Goal: Information Seeking & Learning: Learn about a topic

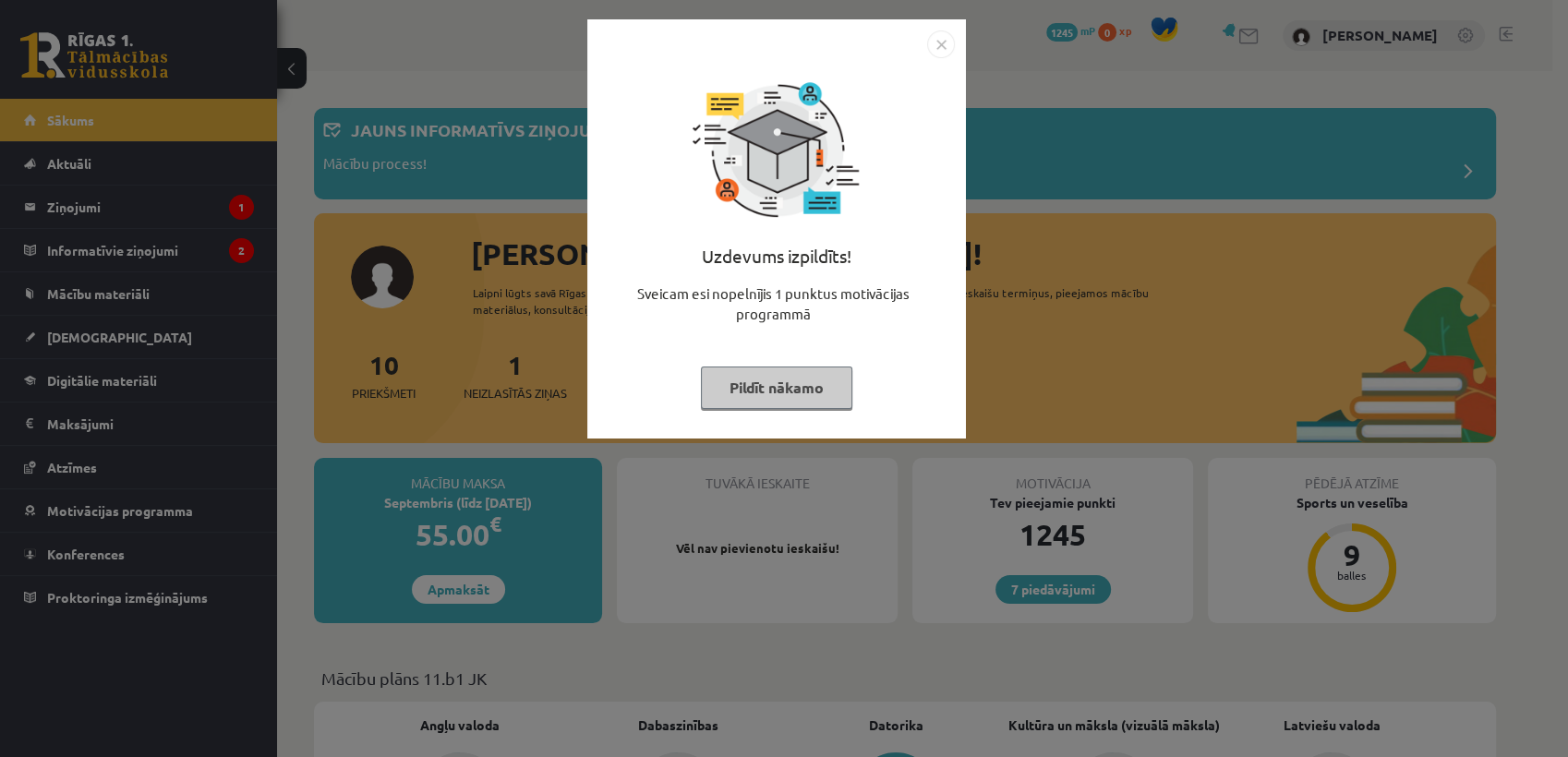
click at [748, 379] on button "Pildīt nākamo" at bounding box center [777, 387] width 151 height 42
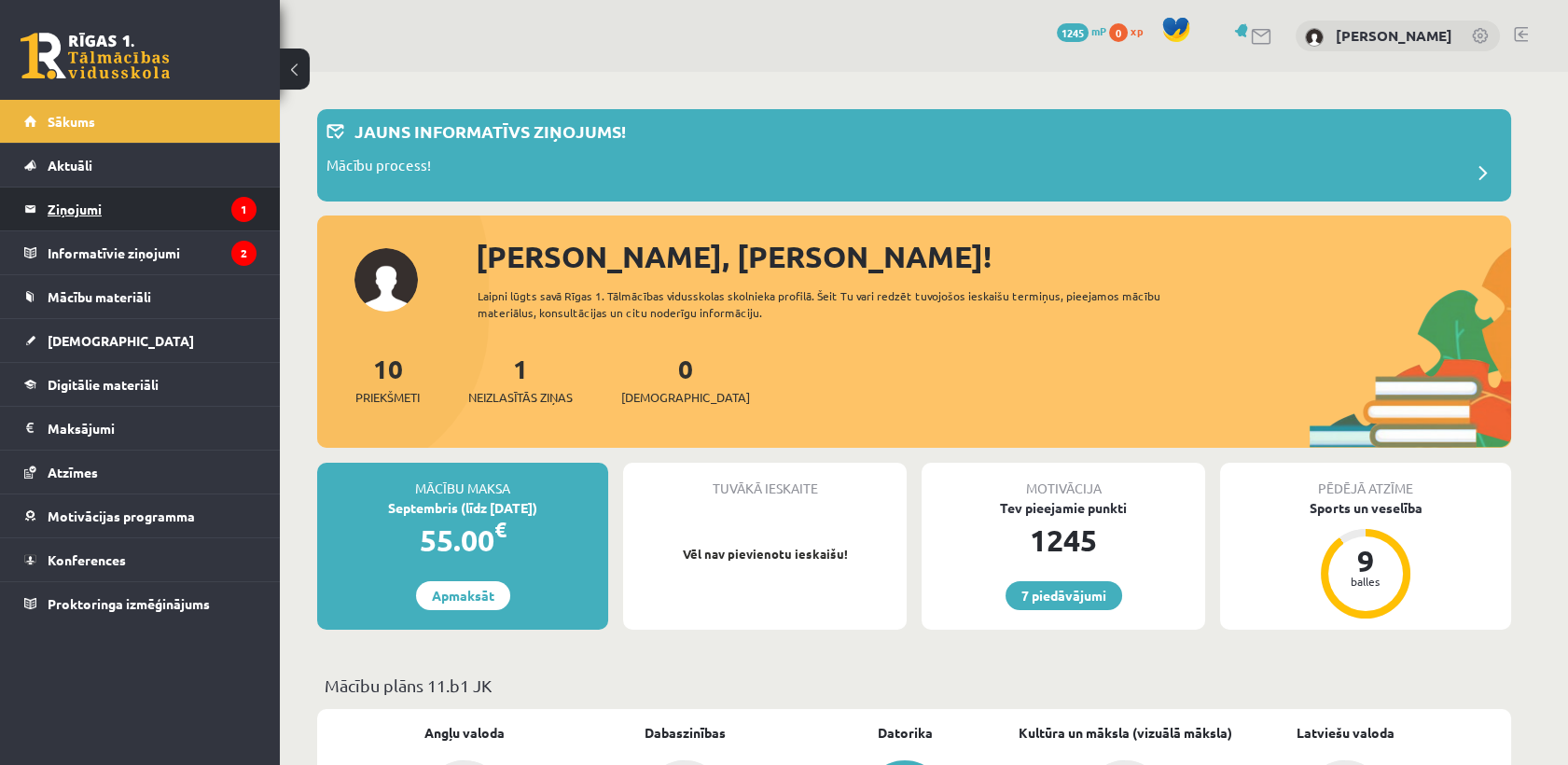
click at [108, 191] on legend "Ziņojumi 1" at bounding box center [152, 209] width 209 height 43
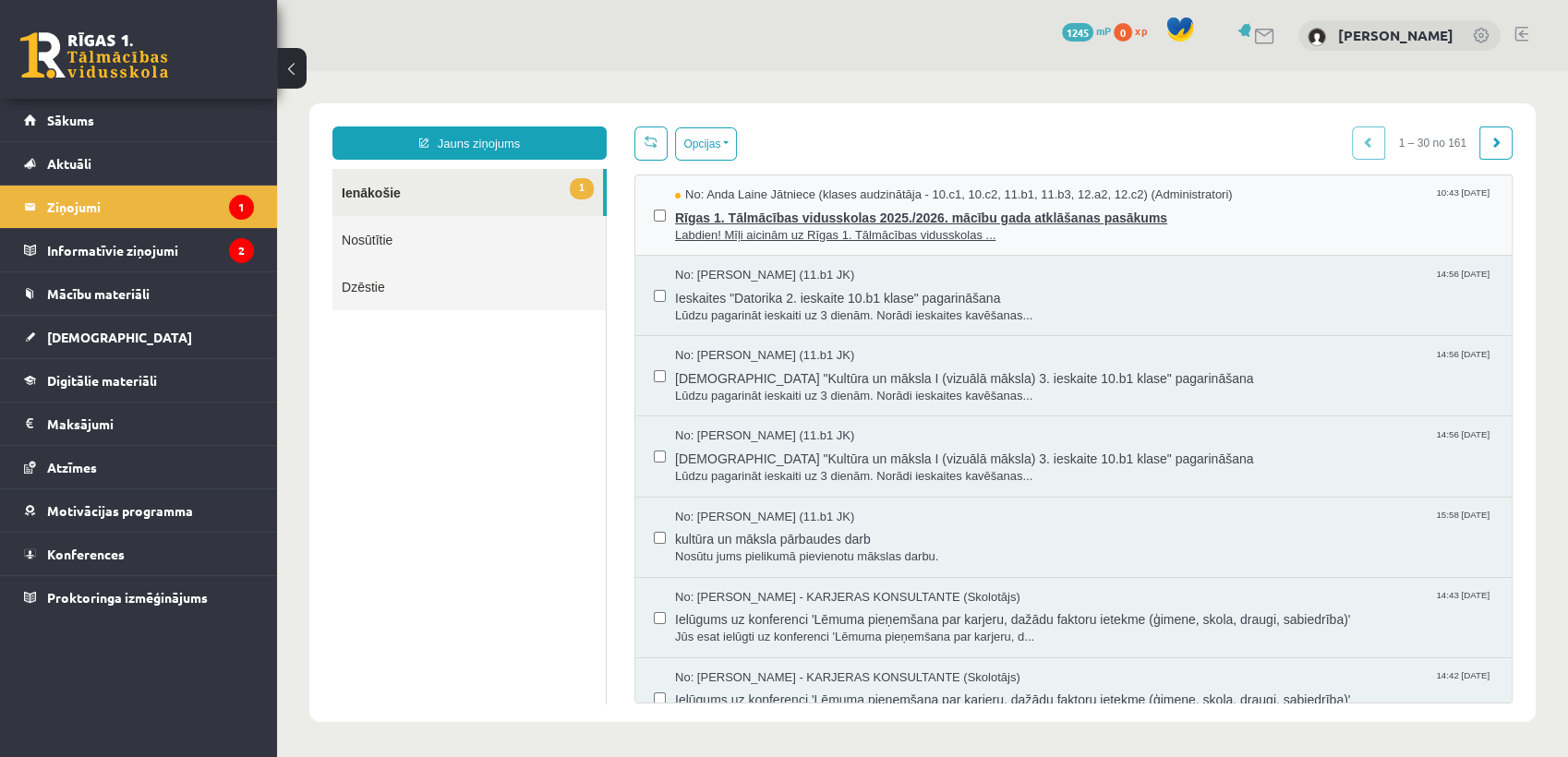
click at [753, 228] on span "Labdien! Mīļi aicinām uz Rīgas 1. Tālmācības vidusskolas ..." at bounding box center [1084, 236] width 818 height 18
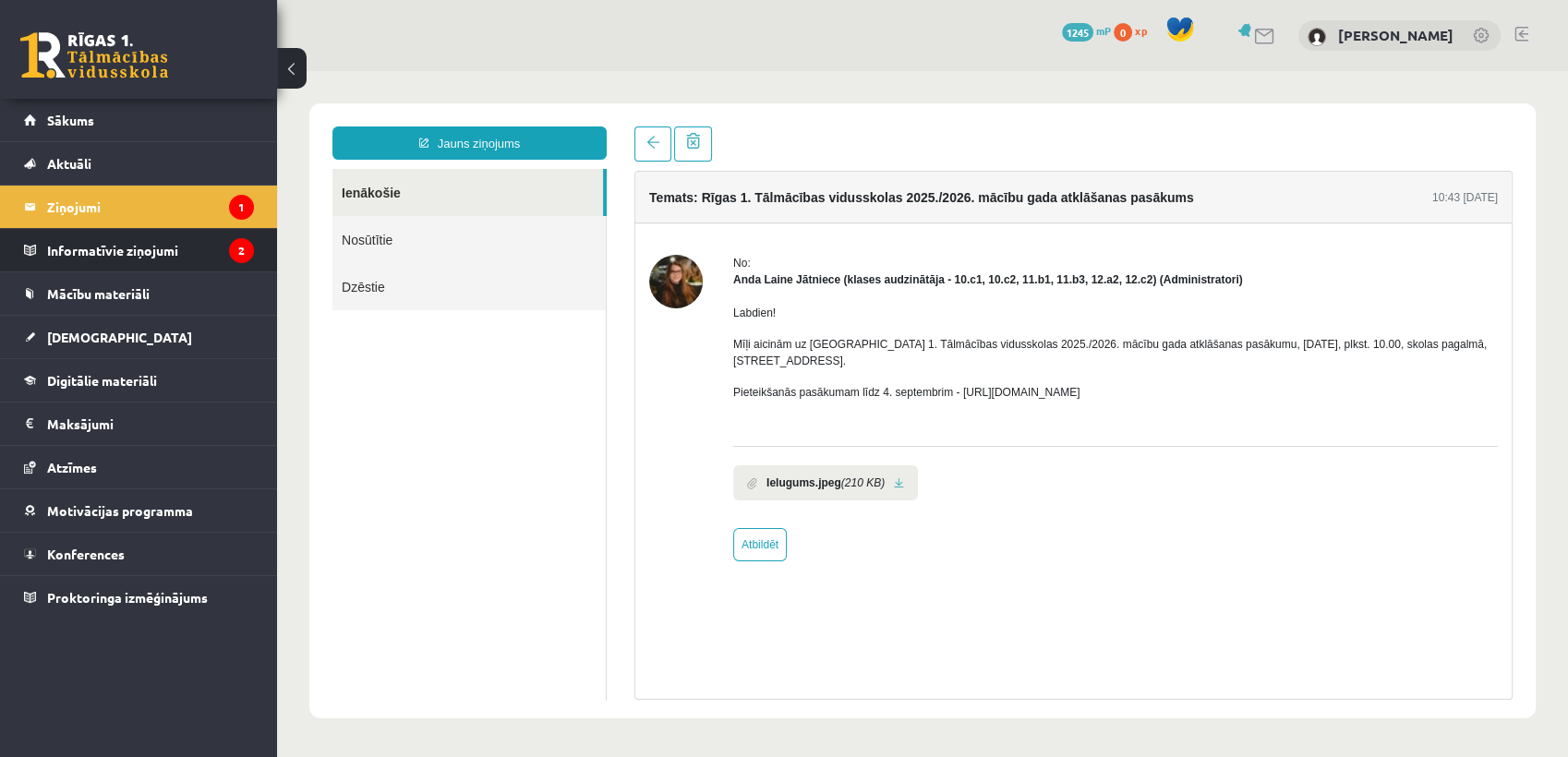
click at [263, 251] on li "Informatīvie ziņojumi 2" at bounding box center [139, 250] width 277 height 44
click at [120, 248] on legend "Informatīvie ziņojumi 2" at bounding box center [150, 250] width 206 height 42
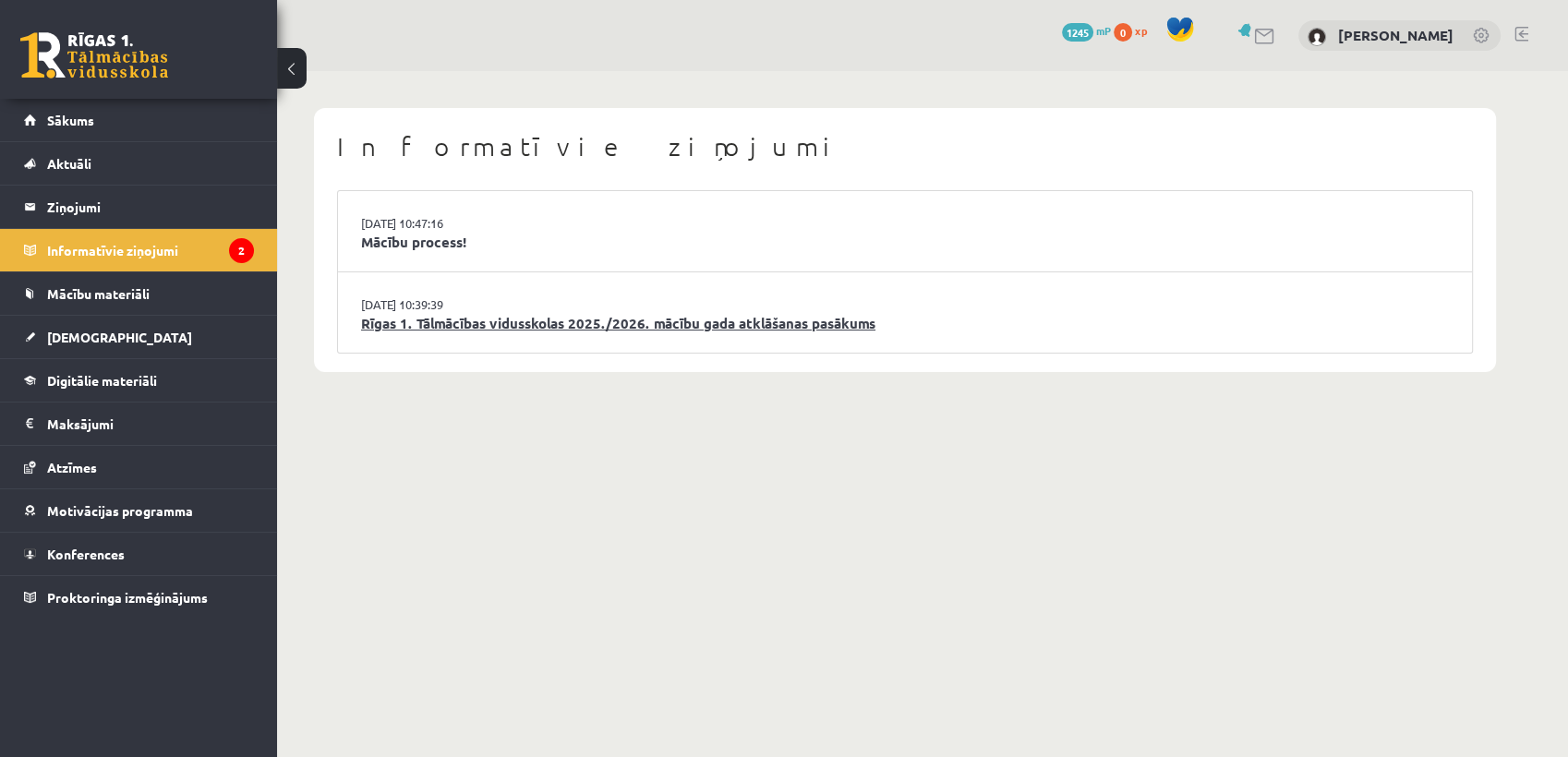
click at [493, 314] on link "Rīgas 1. Tālmācības vidusskolas 2025./2026. mācību gada atklāšanas pasākums" at bounding box center [904, 323] width 1087 height 22
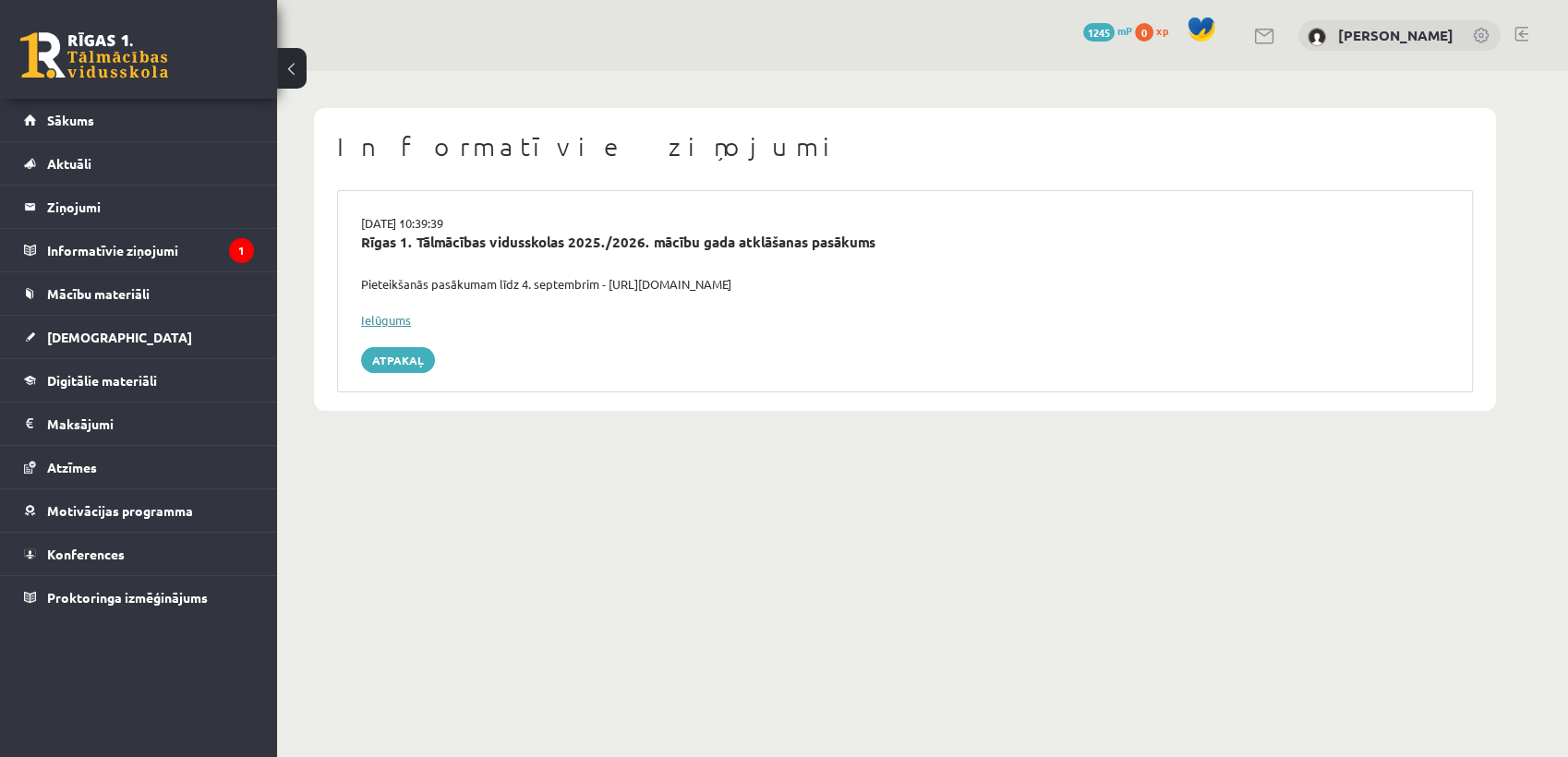
click at [377, 320] on link "Ielūgums" at bounding box center [385, 320] width 50 height 16
click at [414, 352] on link "Atpakaļ" at bounding box center [397, 360] width 74 height 26
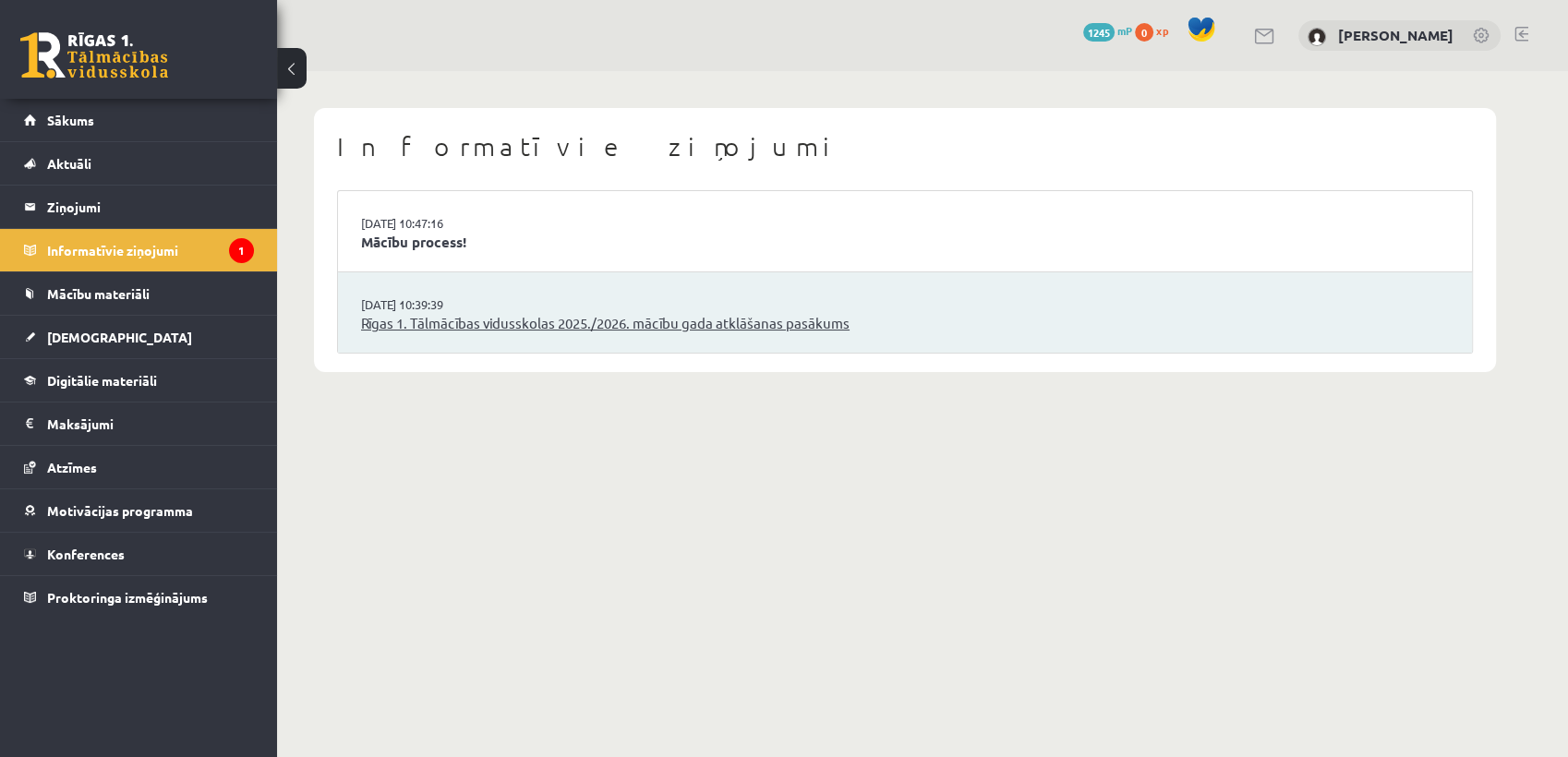
click at [427, 315] on link "Rīgas 1. Tālmācības vidusskolas 2025./2026. mācību gada atklāšanas pasākums" at bounding box center [904, 323] width 1087 height 22
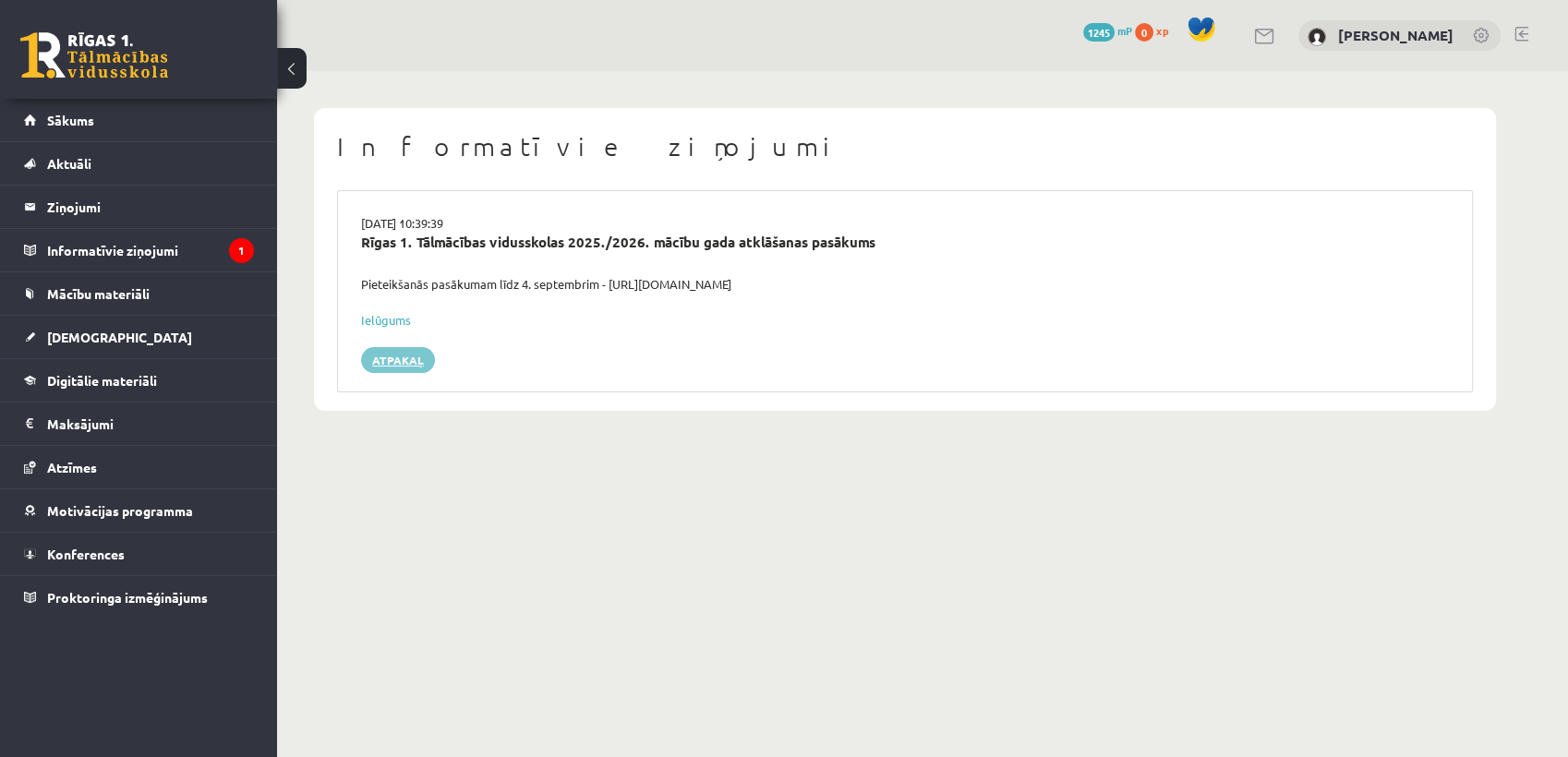
click at [416, 354] on link "Atpakaļ" at bounding box center [397, 360] width 74 height 26
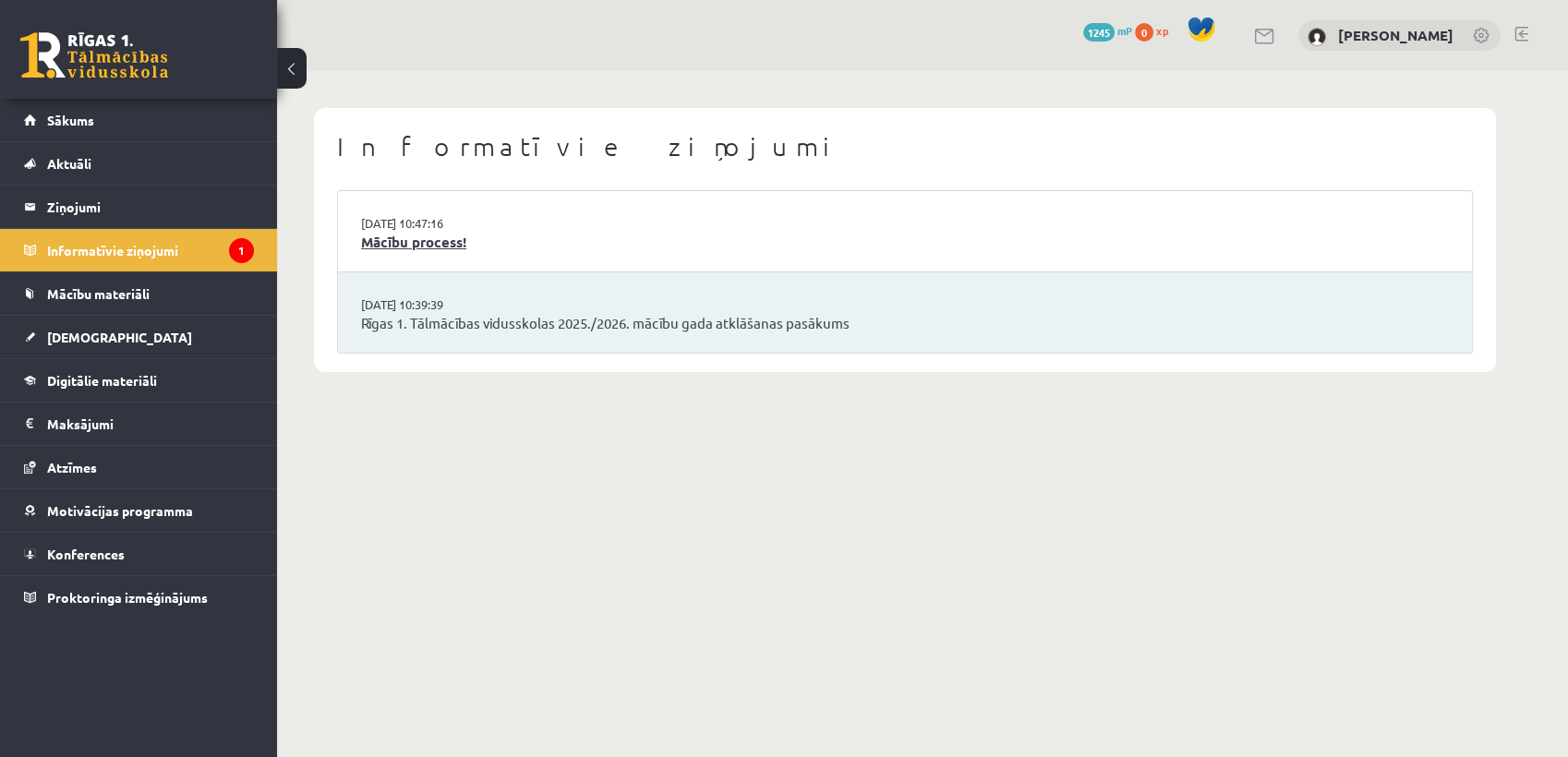
click at [389, 239] on link "Mācību process!" at bounding box center [904, 243] width 1087 height 22
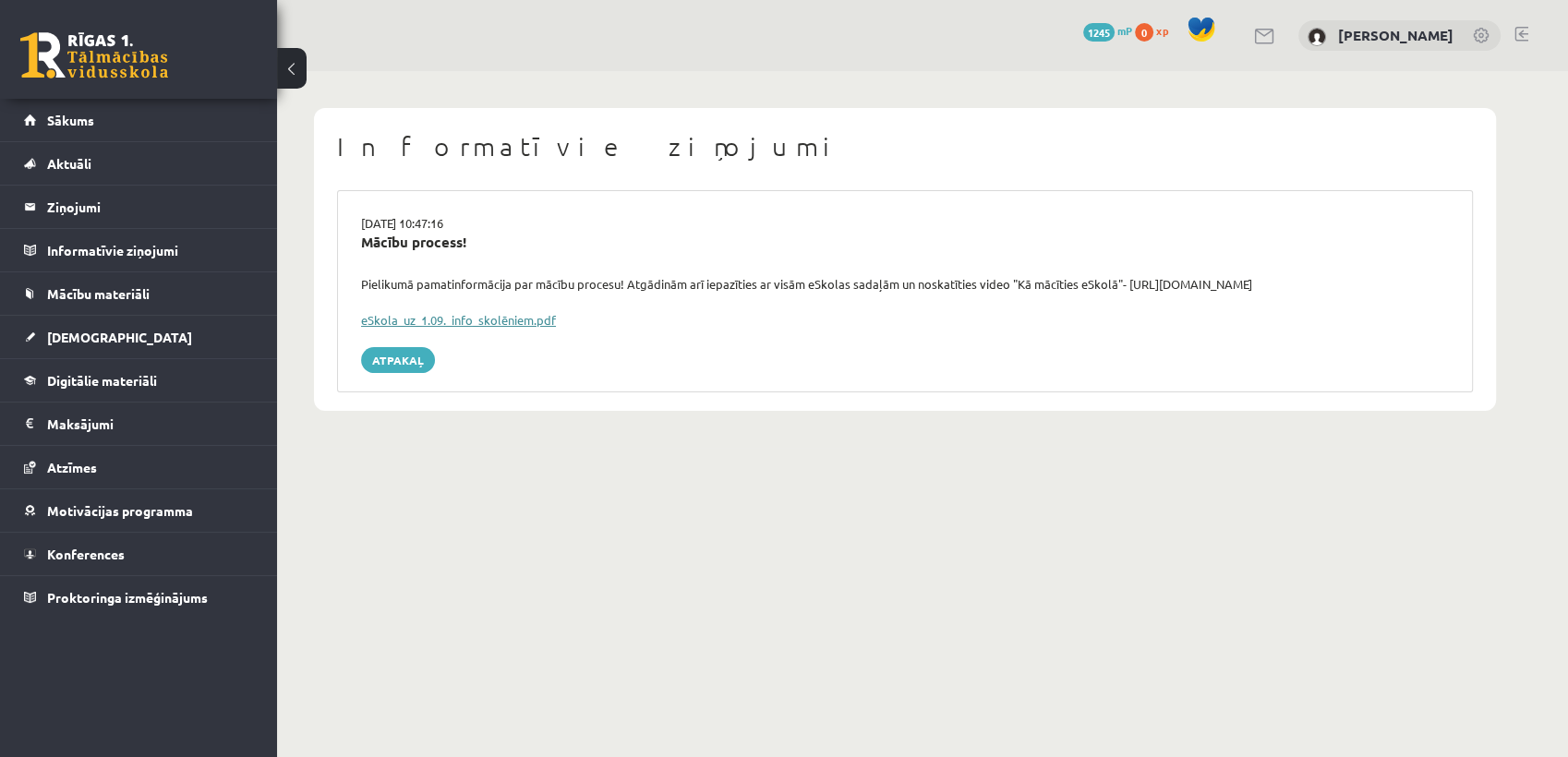
click at [419, 320] on link "eSkola_uz_1.09._info_skolēniem.pdf" at bounding box center [458, 320] width 195 height 16
click at [88, 114] on span "Sākums" at bounding box center [71, 120] width 47 height 17
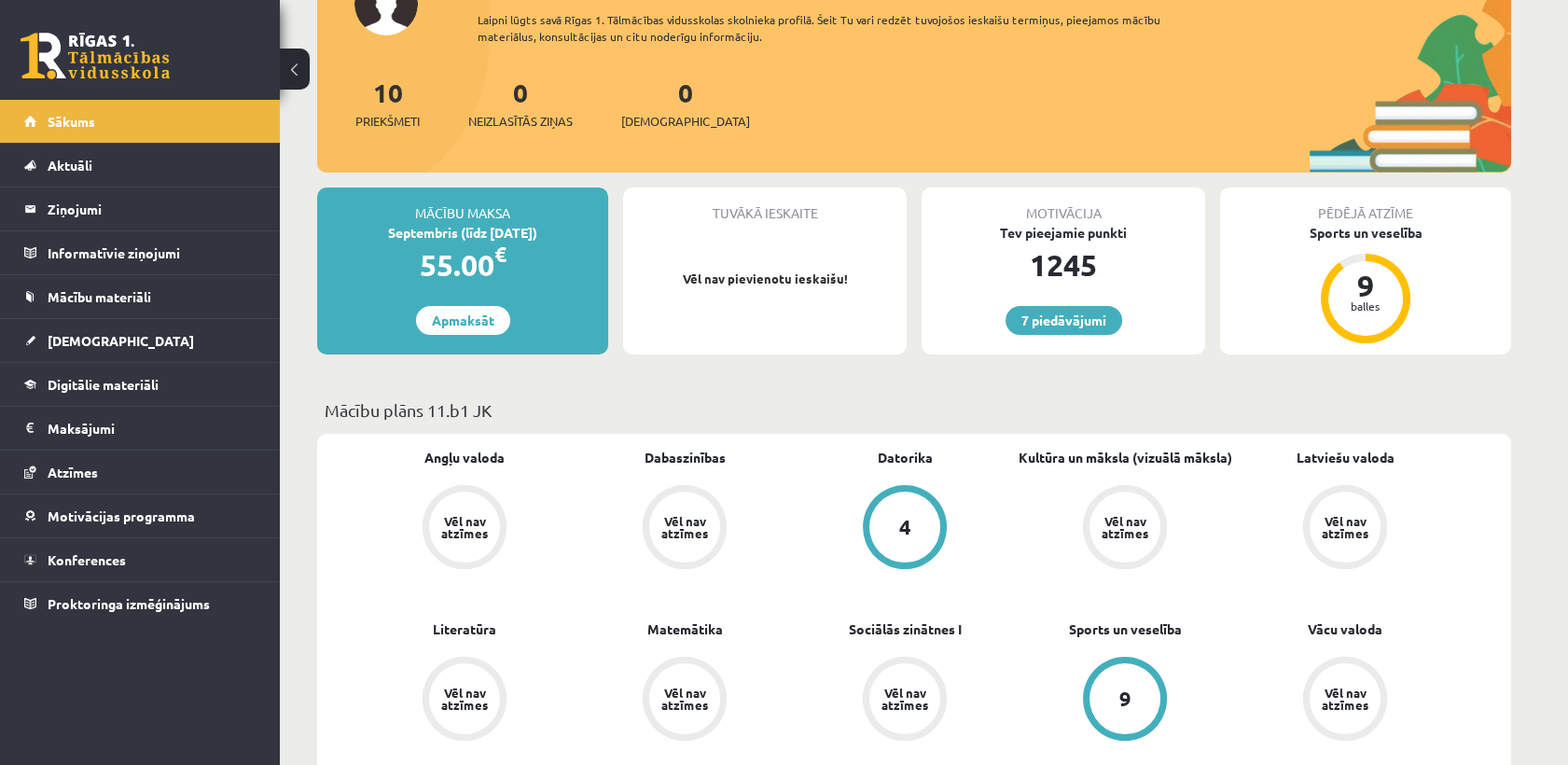
scroll to position [172, 0]
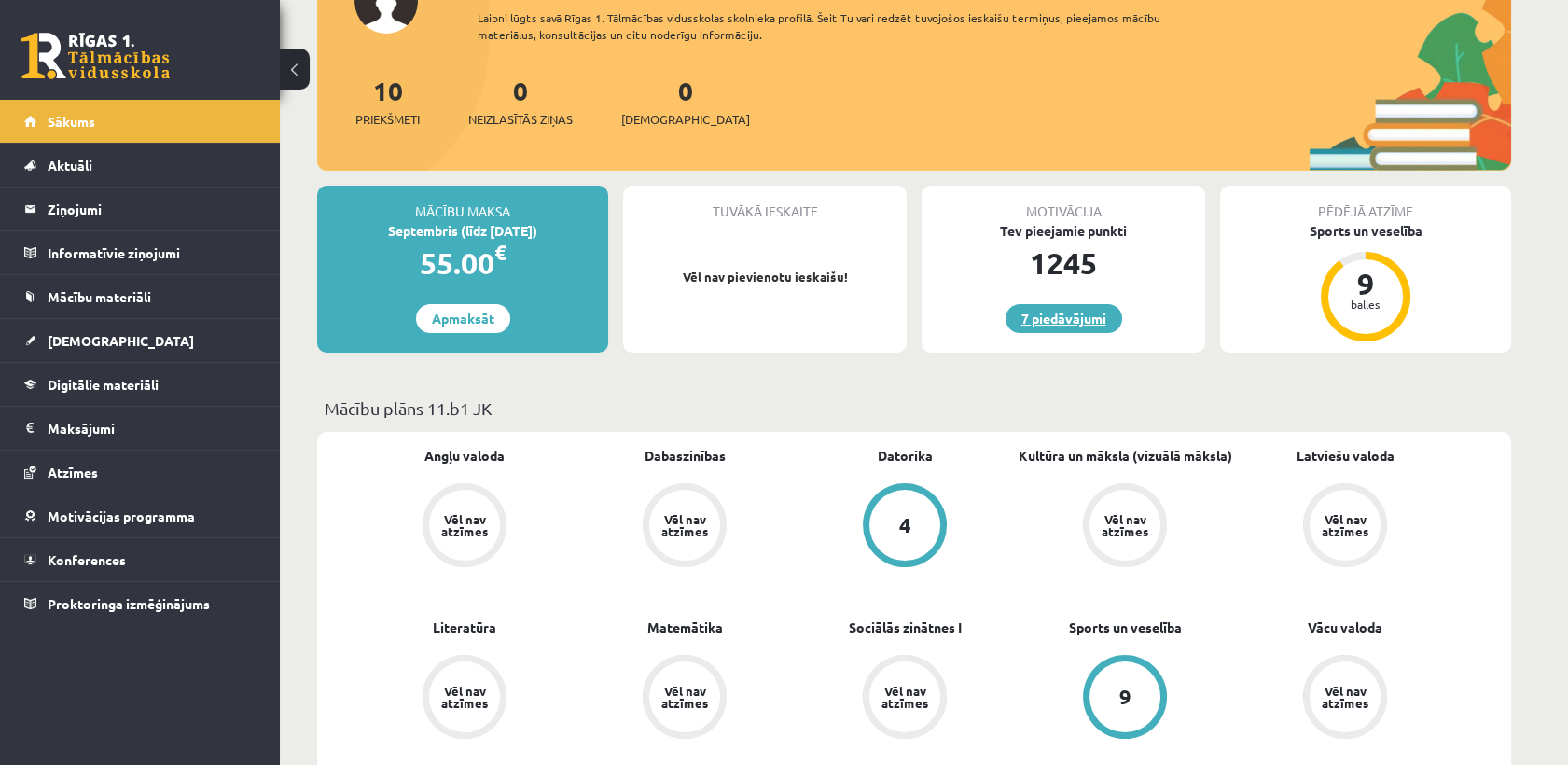
click at [1112, 325] on link "7 piedāvājumi" at bounding box center [1064, 318] width 116 height 29
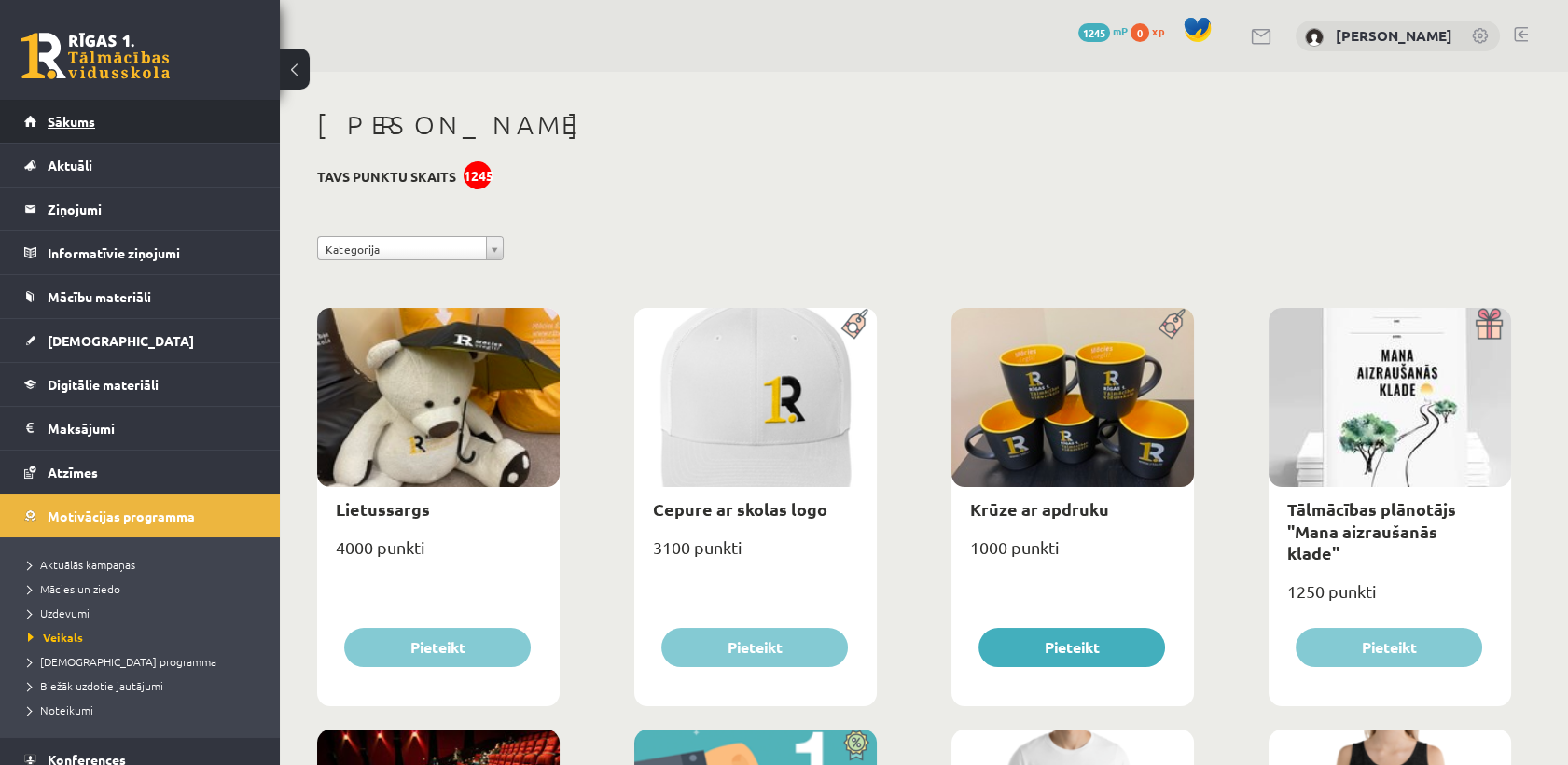
click at [193, 101] on link "Sākums" at bounding box center [140, 120] width 232 height 43
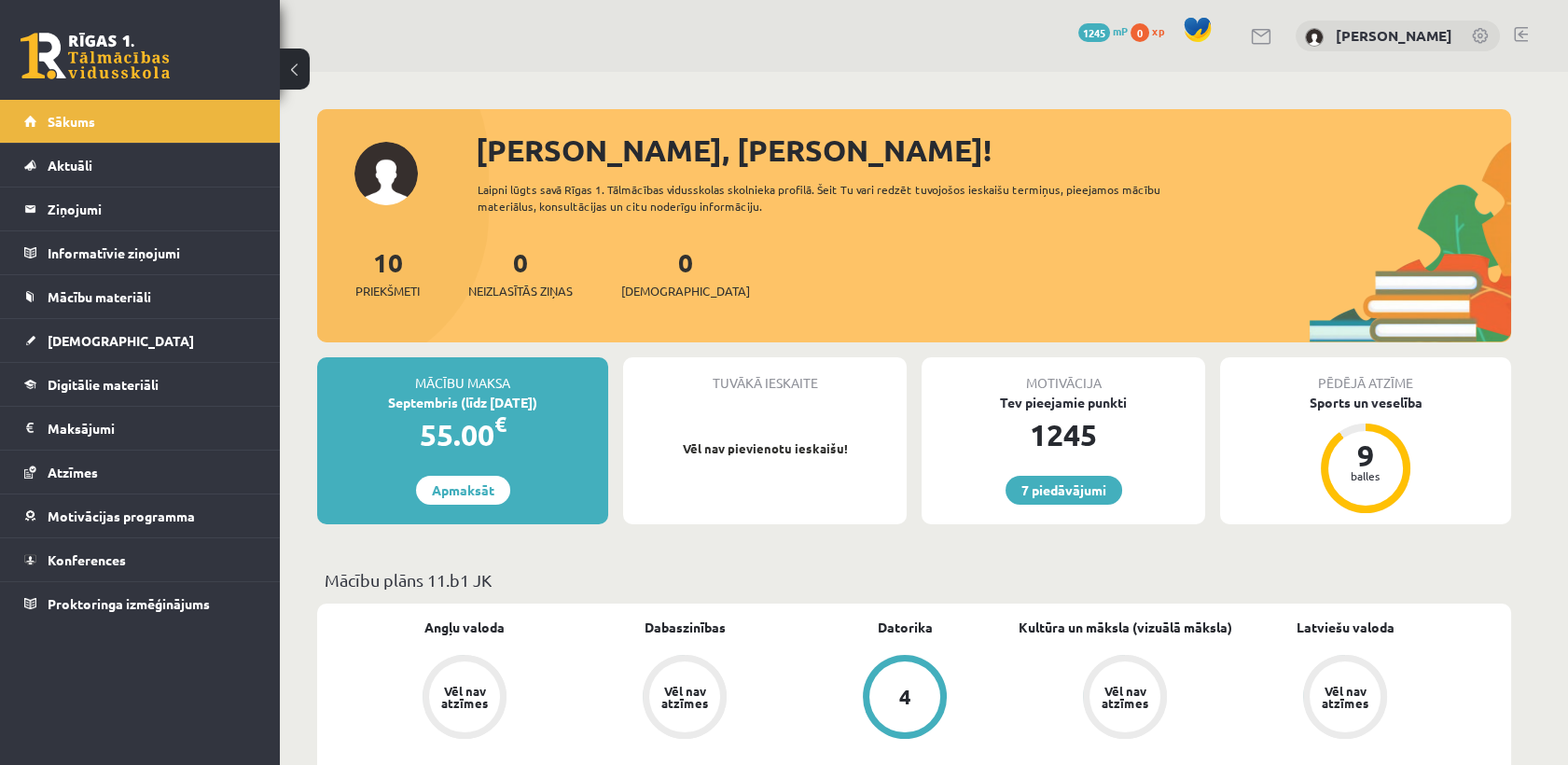
click at [193, 101] on link "Sākums" at bounding box center [140, 120] width 232 height 43
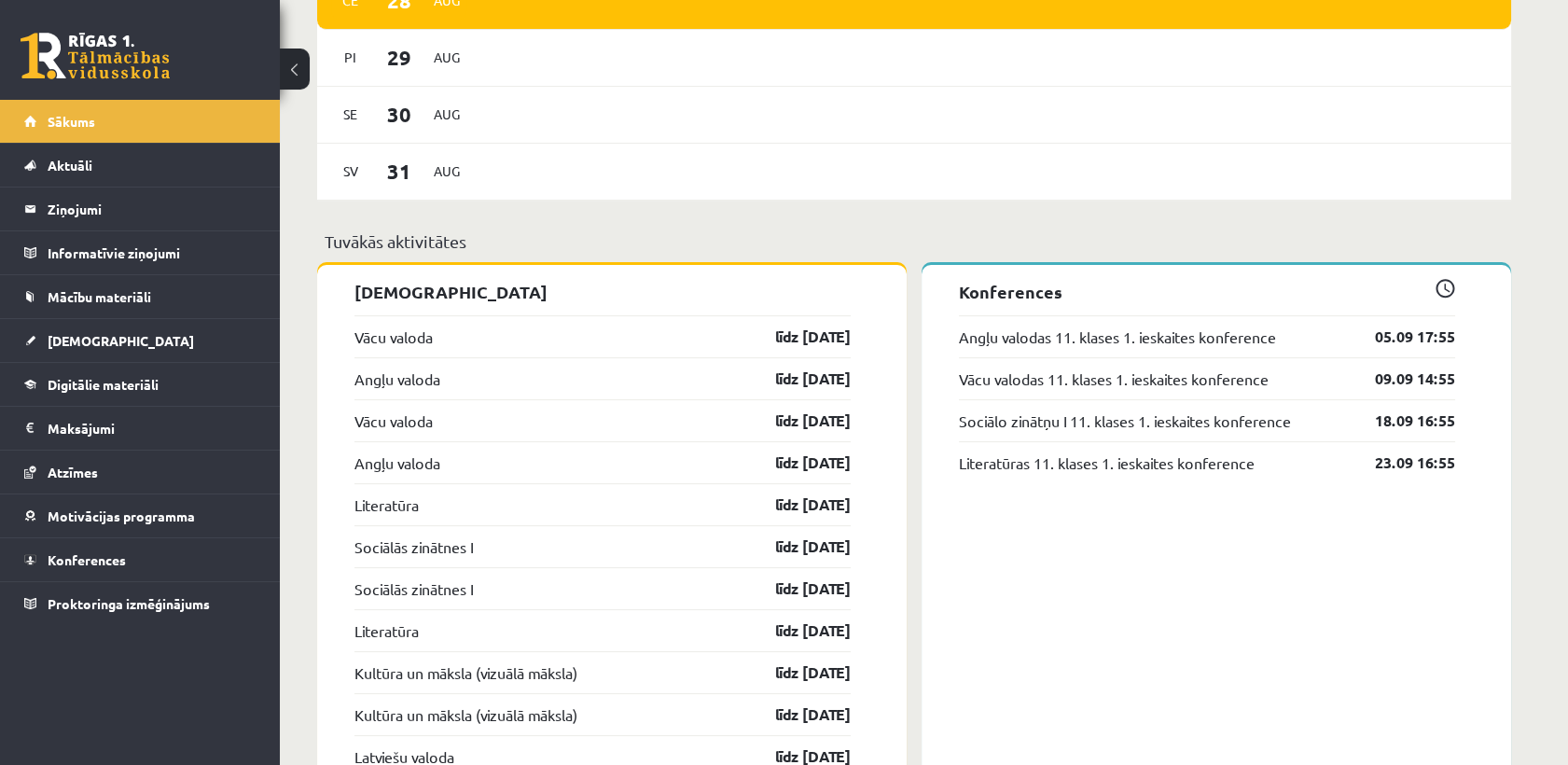
scroll to position [1292, 0]
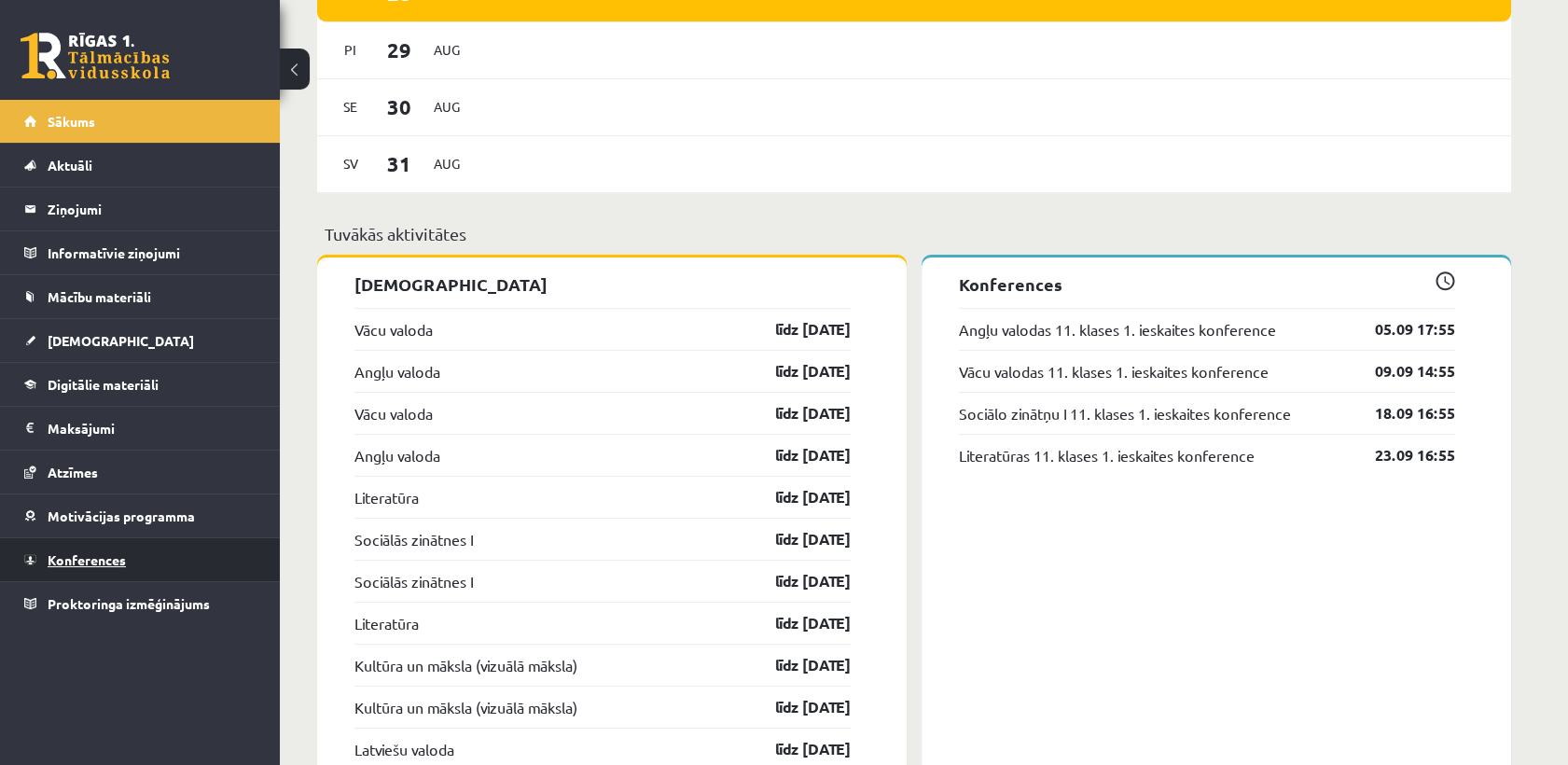
click at [139, 556] on link "Konferences" at bounding box center [140, 559] width 232 height 43
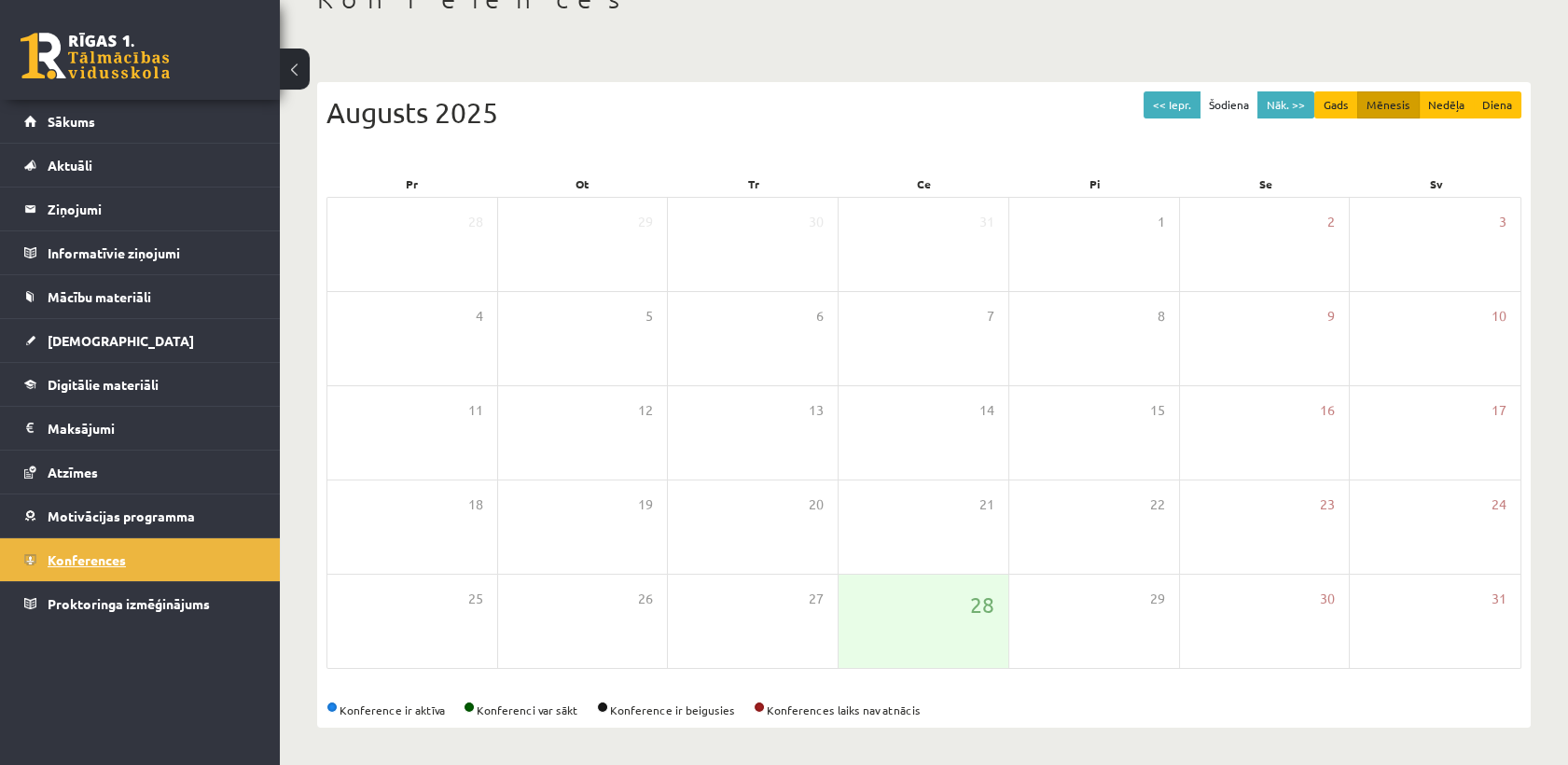
scroll to position [125, 0]
click at [1291, 104] on button "Nāk. >>" at bounding box center [1285, 105] width 57 height 27
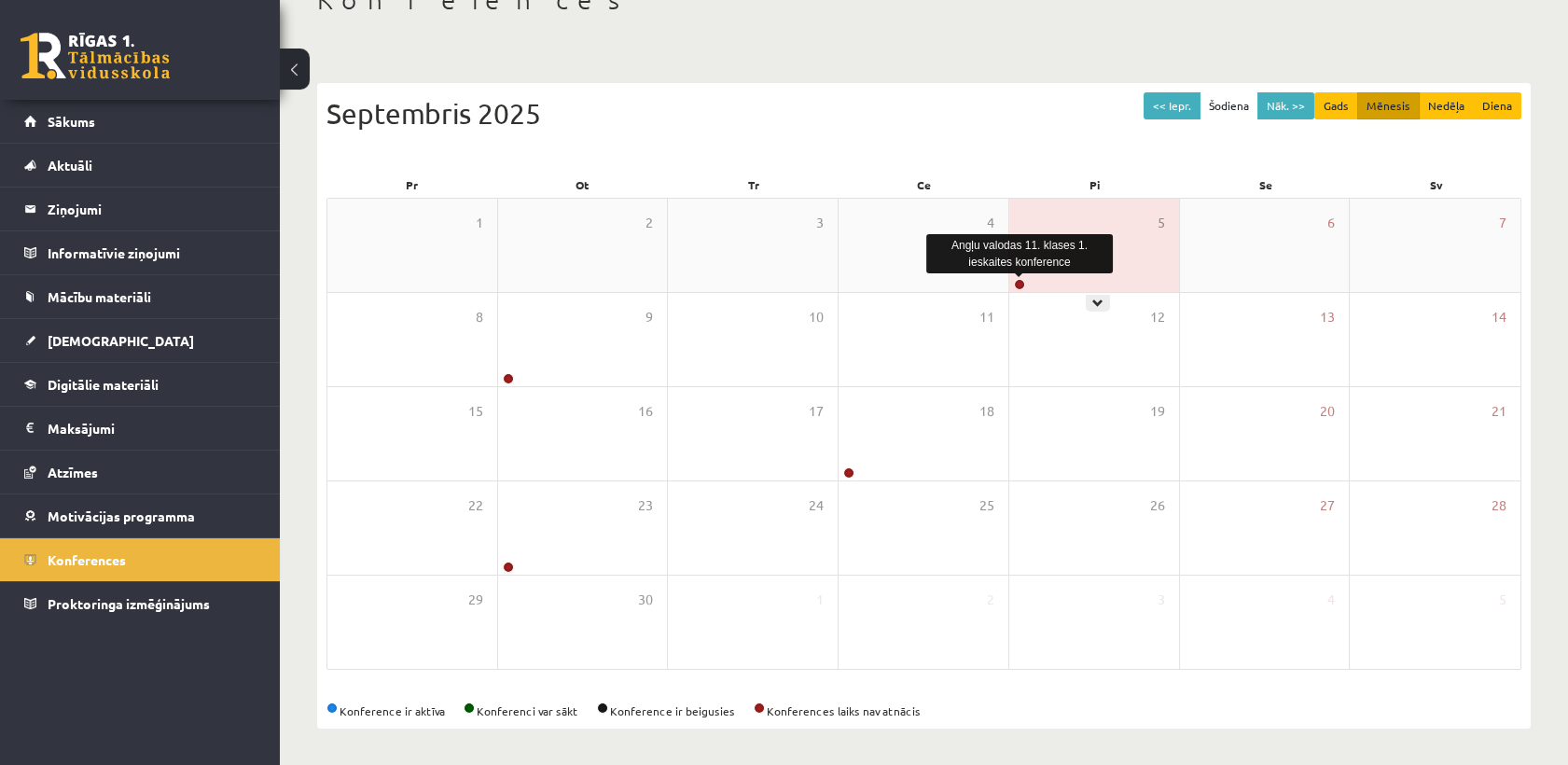
click at [1022, 284] on link at bounding box center [1019, 284] width 11 height 11
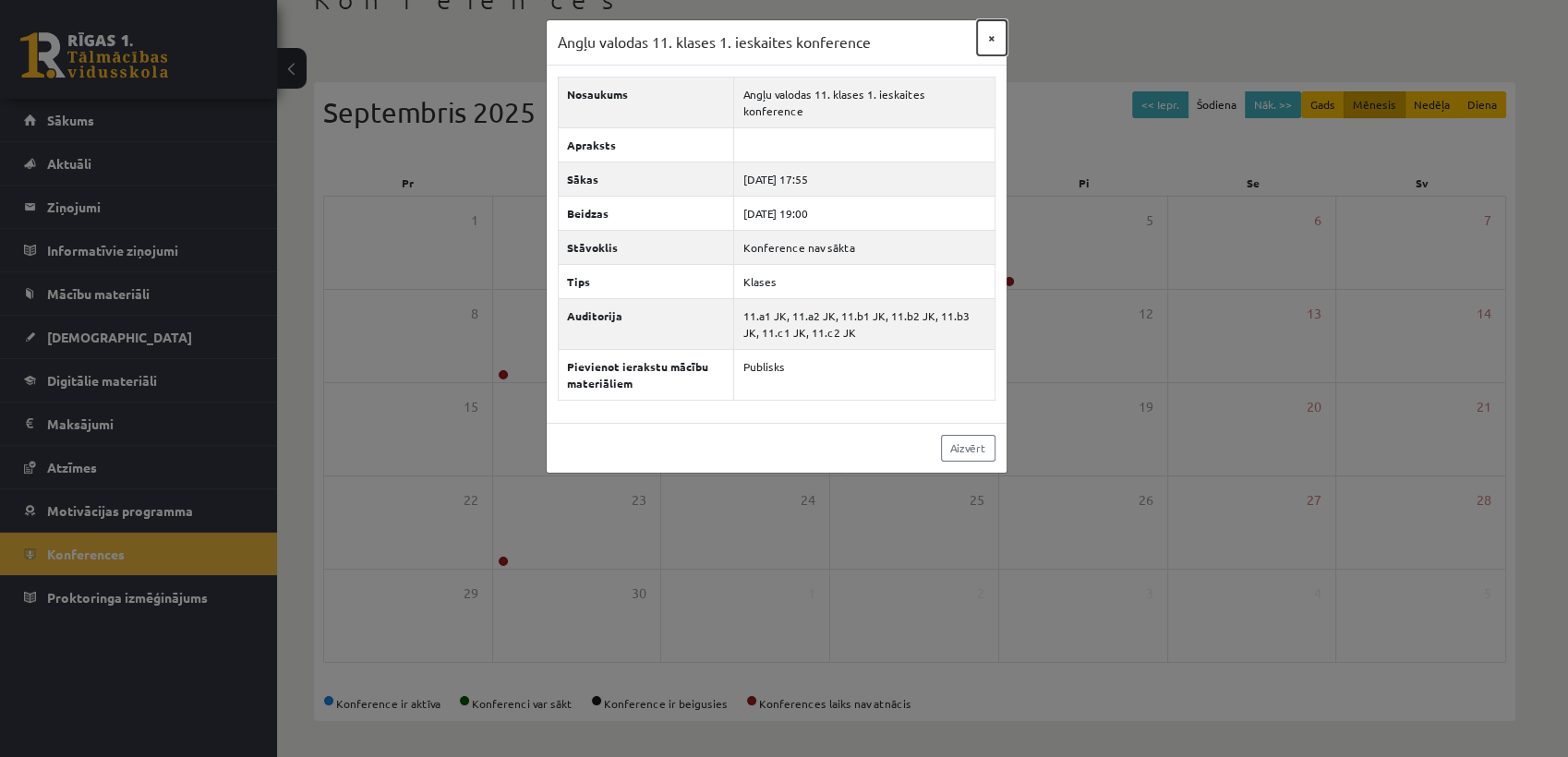
click at [990, 37] on button "×" at bounding box center [992, 38] width 29 height 35
